Goal: Find specific page/section

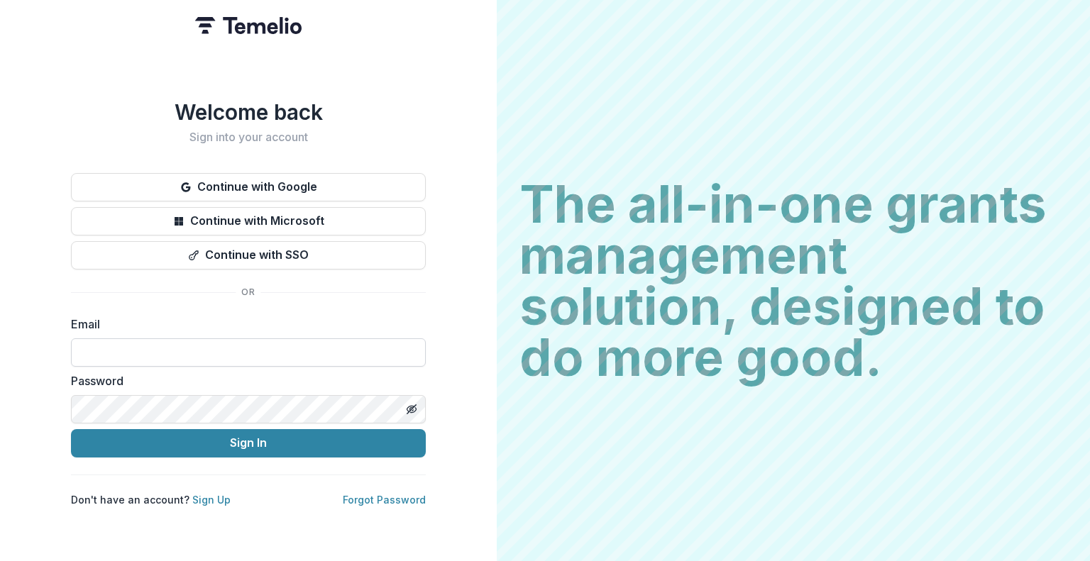
click at [175, 357] on input at bounding box center [248, 352] width 355 height 28
type input "**********"
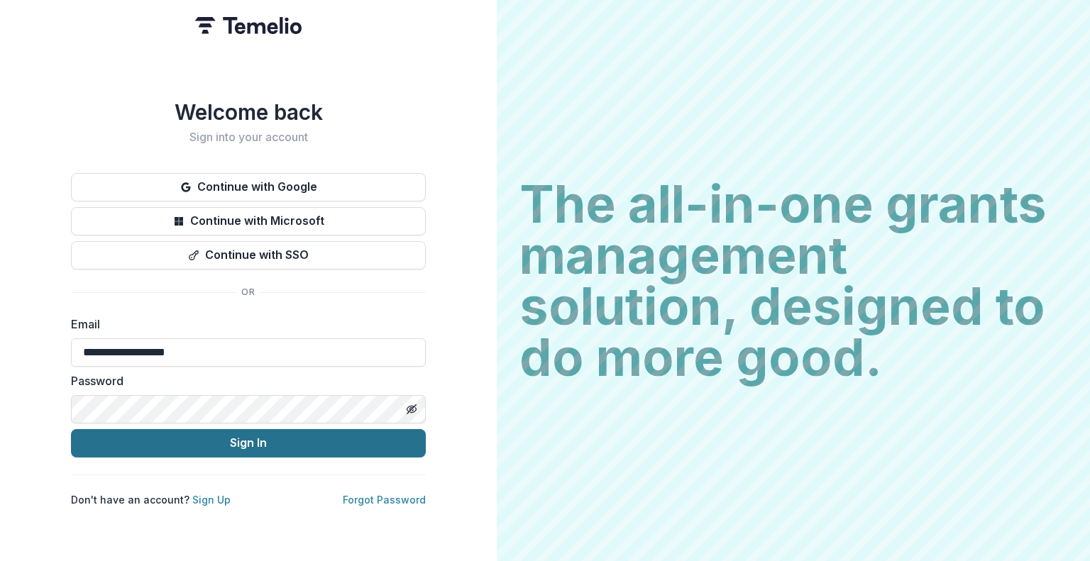
click at [185, 441] on button "Sign In" at bounding box center [248, 443] width 355 height 28
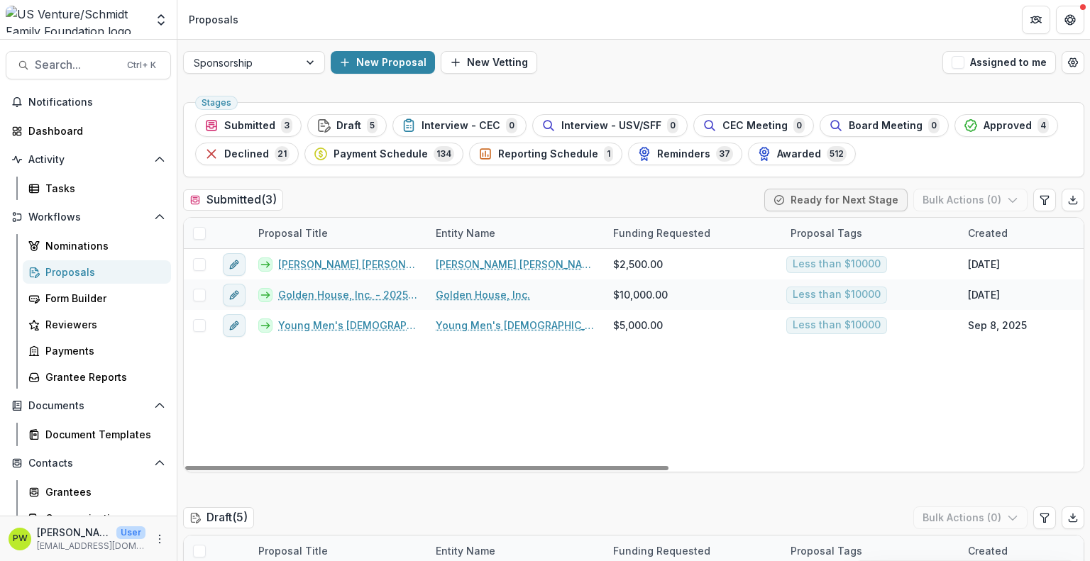
click at [637, 451] on div "[PERSON_NAME] [PERSON_NAME] DOMESTIC ABUSE SERVICES INC - 2025 - Sponsorship Ap…" at bounding box center [1015, 360] width 1663 height 223
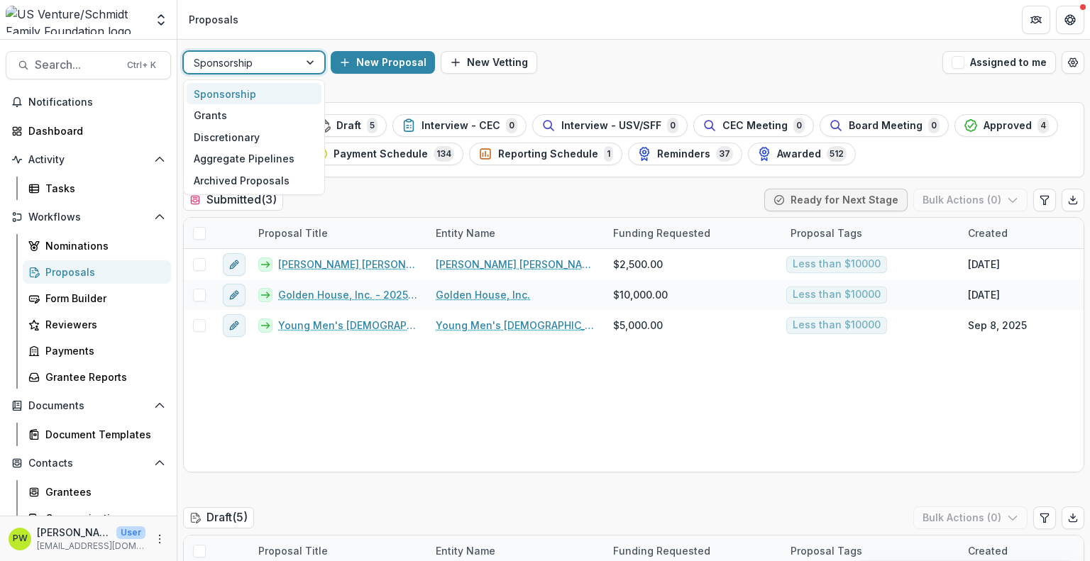
click at [294, 68] on div "Sponsorship" at bounding box center [241, 63] width 115 height 21
click at [283, 116] on div "Grants" at bounding box center [254, 115] width 135 height 22
